Goal: Go to known website

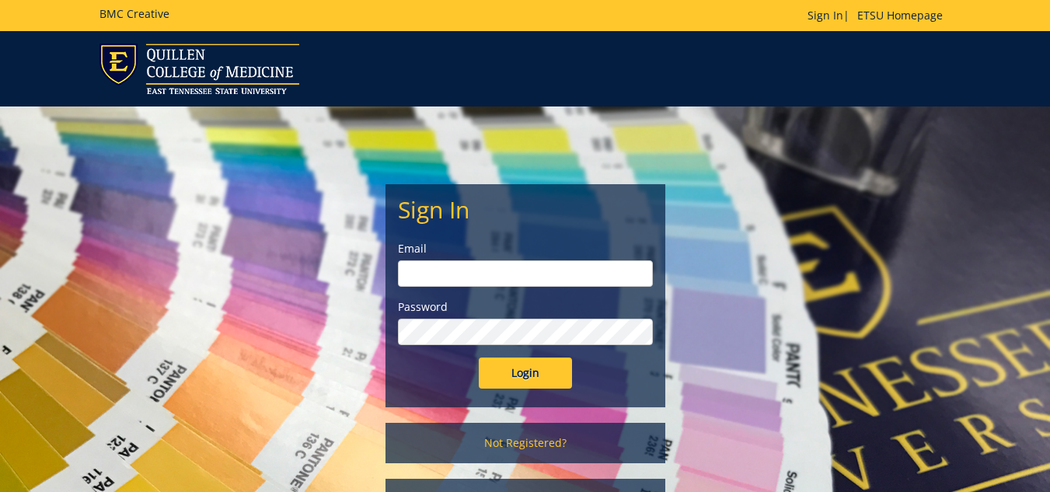
type input "lucasrf@etsu.edu"
click at [538, 382] on input "Login" at bounding box center [525, 373] width 93 height 31
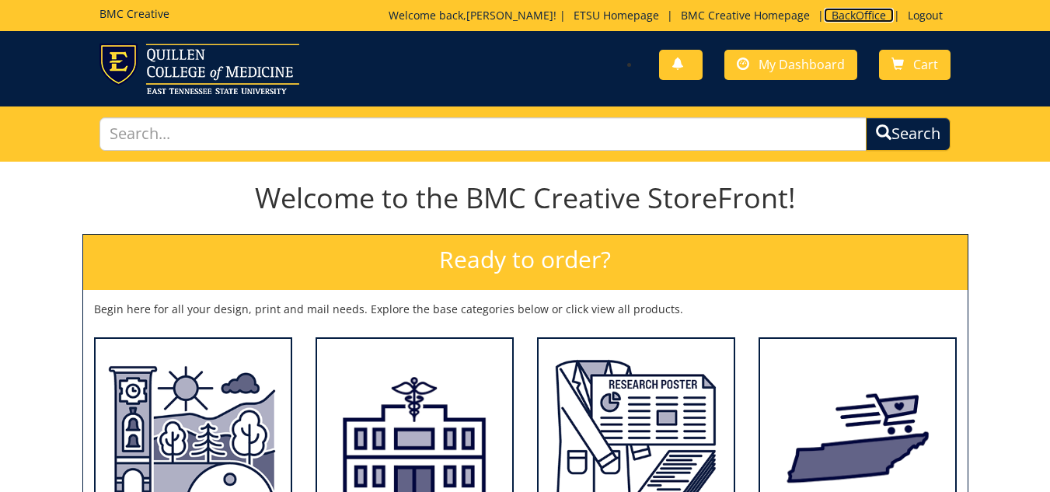
click at [840, 17] on link "BackOffice" at bounding box center [859, 15] width 70 height 15
